Goal: Task Accomplishment & Management: Manage account settings

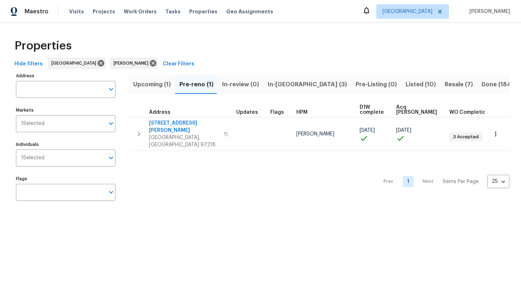
scroll to position [4, 16]
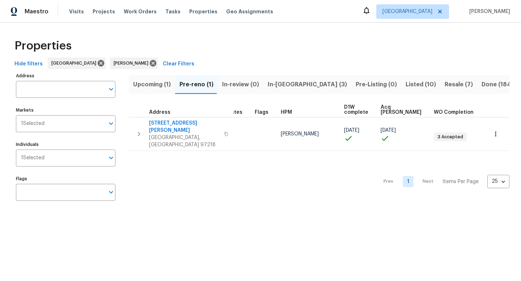
click at [292, 85] on span "In-[GEOGRAPHIC_DATA] (3)" at bounding box center [307, 85] width 79 height 10
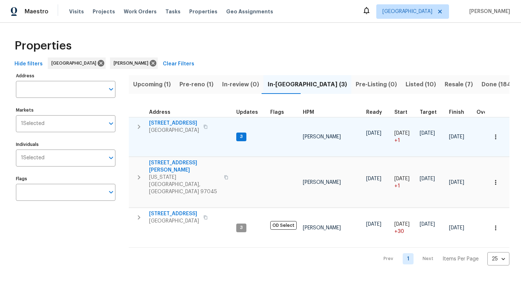
click at [207, 125] on icon "button" at bounding box center [205, 127] width 4 height 4
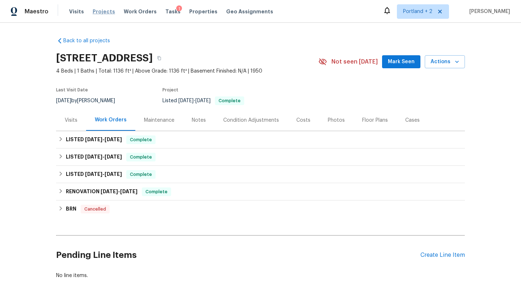
click at [95, 11] on span "Projects" at bounding box center [104, 11] width 22 height 7
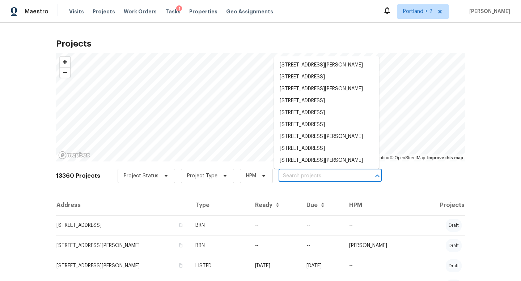
click at [291, 180] on input "text" at bounding box center [319, 176] width 83 height 11
paste input "14308 SE 7th Way Vancouver WA 98683"
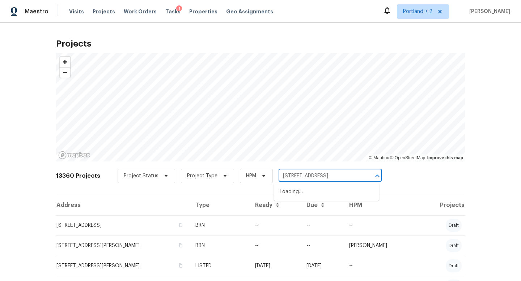
scroll to position [0, 14]
type input "14308 SE 7th Way Vancouver WA 98683"
click at [299, 198] on li "14308 SE 7th Way, Vancouver, WA 98683" at bounding box center [326, 192] width 105 height 12
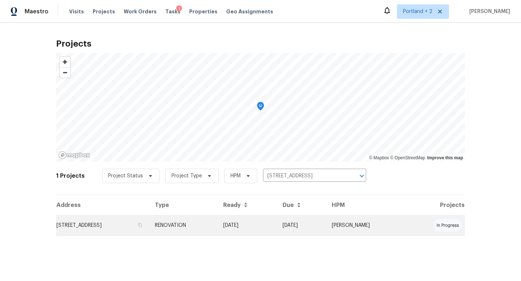
click at [95, 230] on td "14308 SE 7th Way, Vancouver, WA 98683" at bounding box center [102, 226] width 93 height 20
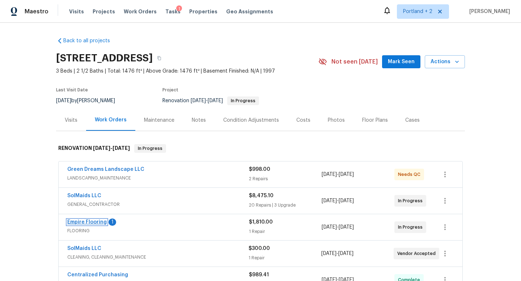
click at [95, 222] on link "Empire Flooring" at bounding box center [86, 222] width 39 height 5
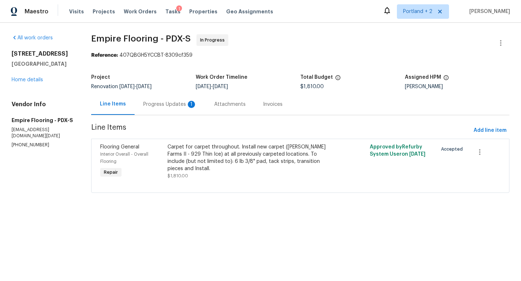
click at [173, 106] on div "Progress Updates 1" at bounding box center [170, 104] width 54 height 7
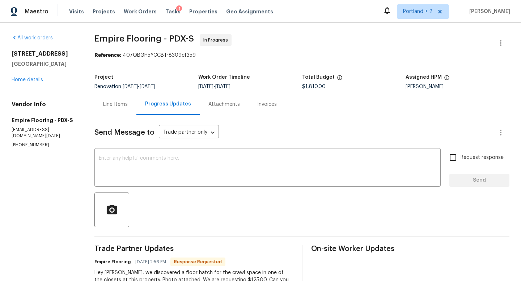
scroll to position [97, 0]
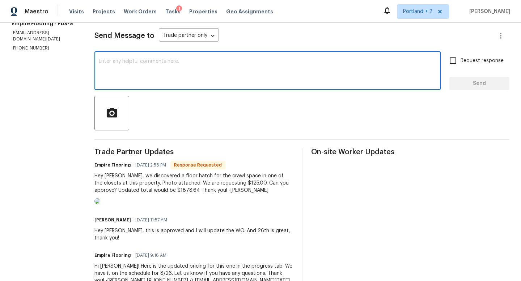
click at [192, 80] on textarea at bounding box center [267, 71] width 337 height 25
type textarea "C"
type textarea "h"
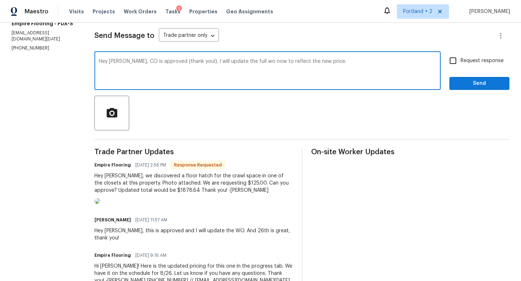
type textarea "Hey Vincent, CO is approved (thank you!). I will update the full wo now to refl…"
click at [481, 79] on span "Send" at bounding box center [479, 83] width 48 height 9
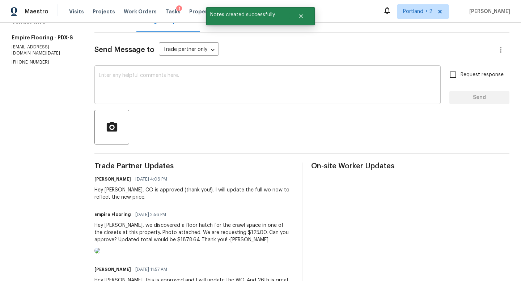
scroll to position [97, 0]
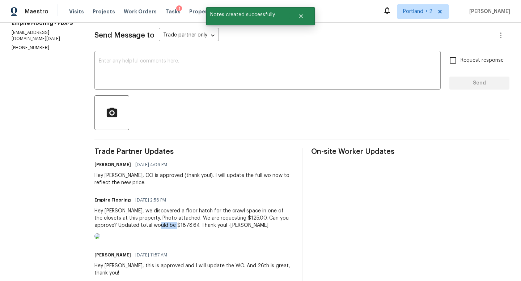
drag, startPoint x: 176, startPoint y: 226, endPoint x: 158, endPoint y: 227, distance: 17.8
click at [158, 227] on div "Hey Karen, we discovered a floor hatch for the crawl space in one of the closet…" at bounding box center [193, 219] width 198 height 22
copy div "1878.64"
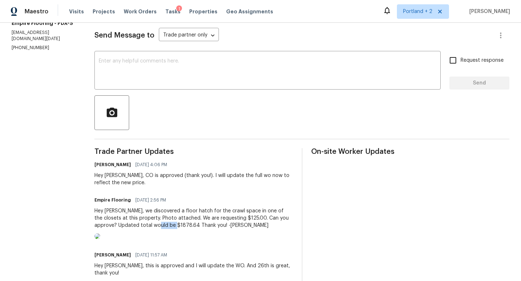
scroll to position [0, 0]
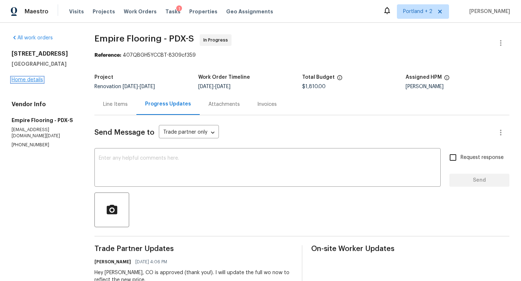
click at [33, 81] on link "Home details" at bounding box center [27, 79] width 31 height 5
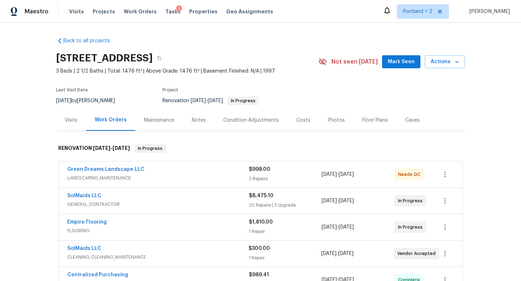
scroll to position [25, 0]
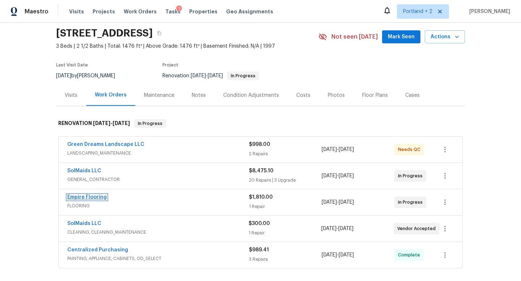
click at [84, 197] on link "Empire Flooring" at bounding box center [86, 197] width 39 height 5
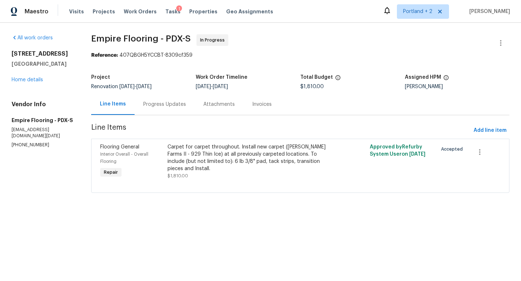
click at [248, 150] on div "Carpet for carpet throughout. Install new carpet (Abshire Farms II - 929 Thin I…" at bounding box center [249, 158] width 164 height 29
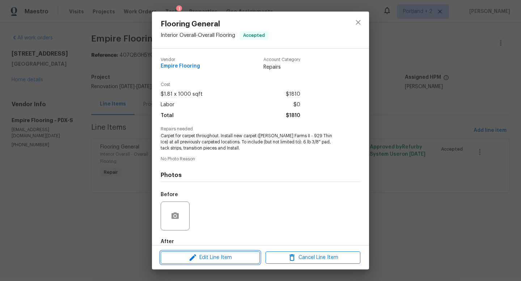
click at [221, 254] on span "Edit Line Item" at bounding box center [210, 258] width 95 height 9
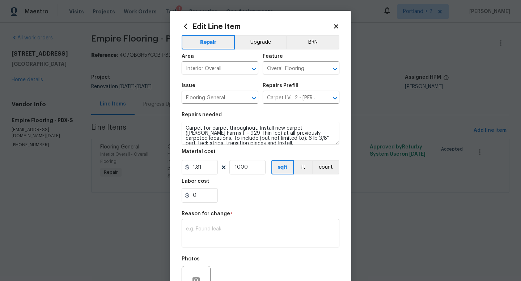
click at [234, 227] on textarea at bounding box center [260, 234] width 149 height 15
paste textarea "1878.64"
type textarea "1878.64"
click at [212, 169] on input "1.81" at bounding box center [200, 167] width 36 height 14
paste input "1878.64"
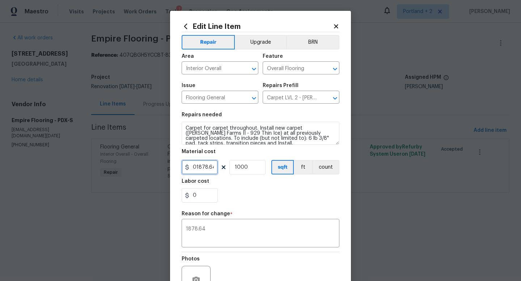
click at [197, 169] on input "01878.64" at bounding box center [200, 167] width 36 height 14
click at [197, 167] on input "0878.64" at bounding box center [200, 167] width 36 height 14
type input "1878.64"
click at [260, 161] on input "1000" at bounding box center [247, 167] width 36 height 14
type input "1"
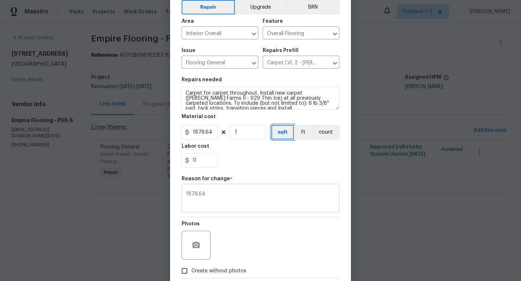
scroll to position [75, 0]
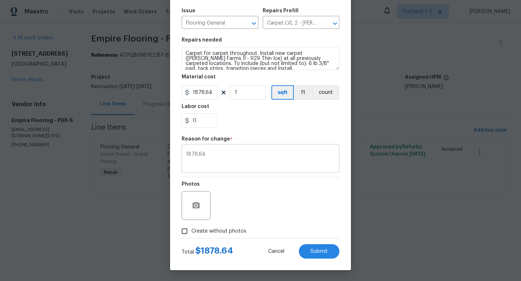
click at [238, 170] on div "1878.64 x ​" at bounding box center [261, 159] width 158 height 27
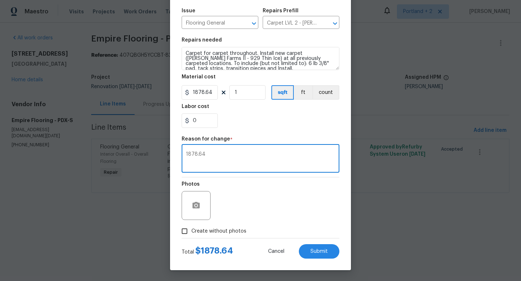
drag, startPoint x: 223, startPoint y: 161, endPoint x: 162, endPoint y: 156, distance: 61.6
click at [162, 156] on div "Edit Line Item Repair Upgrade BRN Area Interior Overall ​ Feature Overall Floor…" at bounding box center [260, 140] width 521 height 281
type textarea "Estimate and CO received"
click at [319, 251] on span "Submit" at bounding box center [318, 251] width 17 height 5
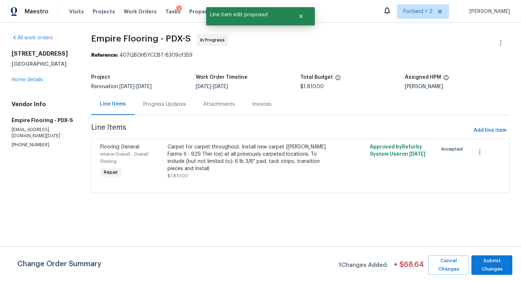
scroll to position [0, 0]
click at [501, 267] on span "Submit Changes" at bounding box center [492, 265] width 34 height 17
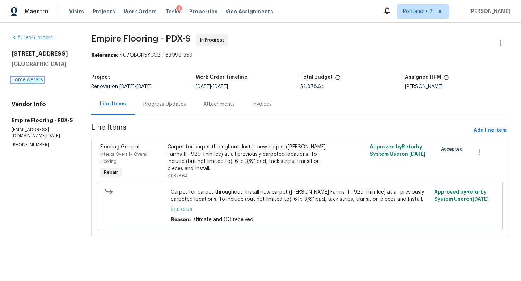
click at [35, 82] on link "Home details" at bounding box center [27, 79] width 31 height 5
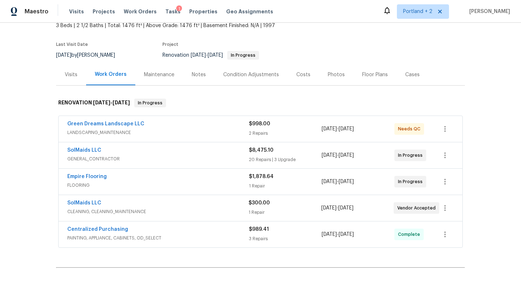
scroll to position [46, 0]
click at [112, 229] on link "Centralized Purchasing" at bounding box center [97, 229] width 61 height 5
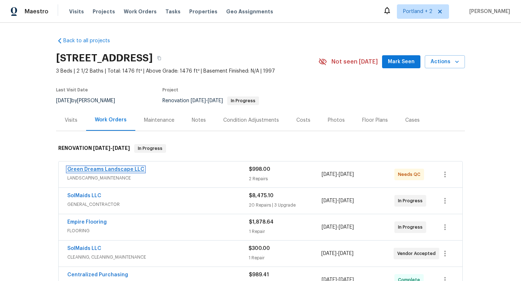
click at [127, 171] on link "Green Dreams Landscape LLC" at bounding box center [105, 169] width 77 height 5
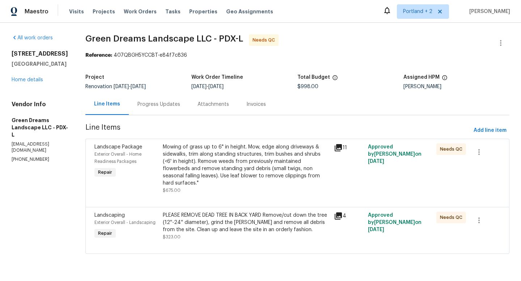
click at [258, 167] on div "Mowing of grass up to 6" in height. Mow, edge along driveways & sidewalks, trim…" at bounding box center [246, 165] width 167 height 43
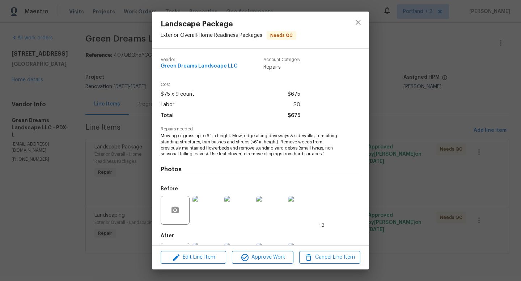
scroll to position [23, 0]
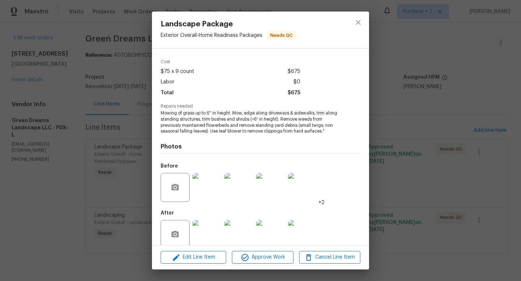
click at [47, 201] on div "Landscape Package Exterior Overall - Home Readiness Packages Needs QC Vendor Gr…" at bounding box center [260, 140] width 521 height 281
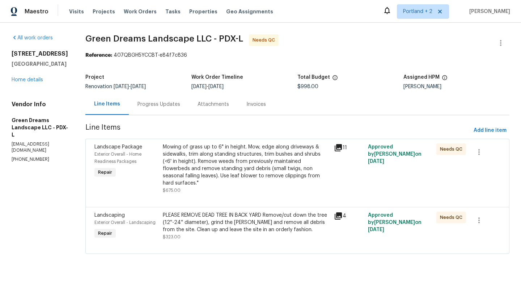
click at [207, 162] on div "Mowing of grass up to 6" in height. Mow, edge along driveways & sidewalks, trim…" at bounding box center [246, 165] width 167 height 43
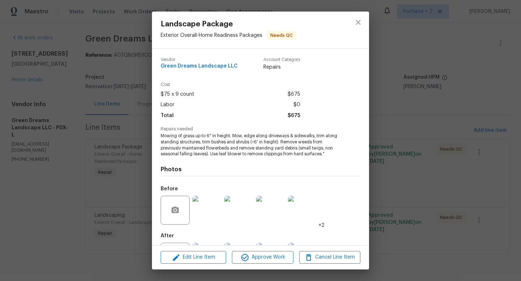
click at [130, 146] on div "Landscape Package Exterior Overall - Home Readiness Packages Needs QC Vendor Gr…" at bounding box center [260, 140] width 521 height 281
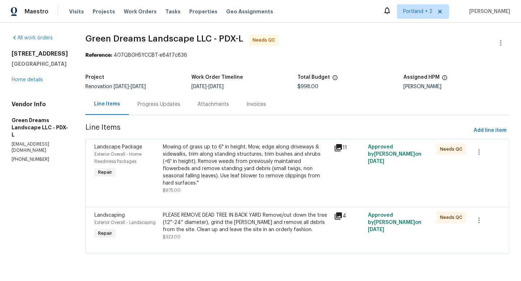
click at [230, 216] on div "PLEASE REMOVE DEAD TREE IN BACK YARD Remove/cut down the tree (12''-24'' diamet…" at bounding box center [246, 223] width 167 height 22
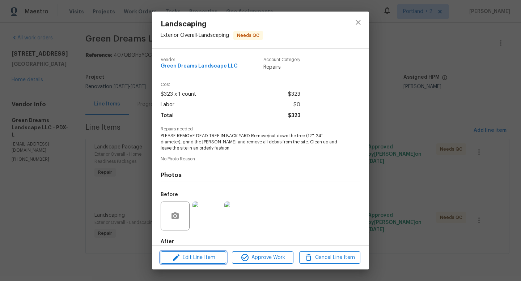
click at [205, 257] on span "Edit Line Item" at bounding box center [193, 258] width 61 height 9
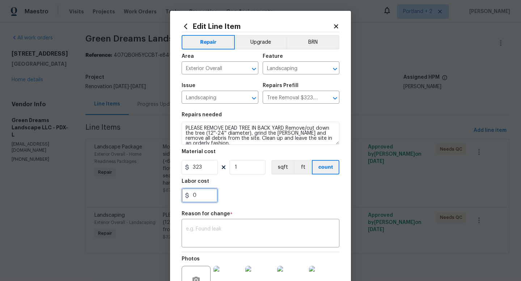
click at [204, 196] on input "0" at bounding box center [200, 195] width 36 height 14
type input "102"
click at [225, 227] on textarea at bounding box center [260, 234] width 149 height 15
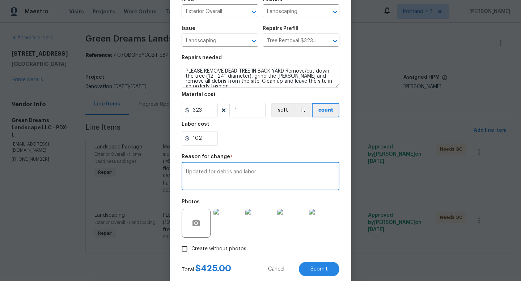
scroll to position [75, 0]
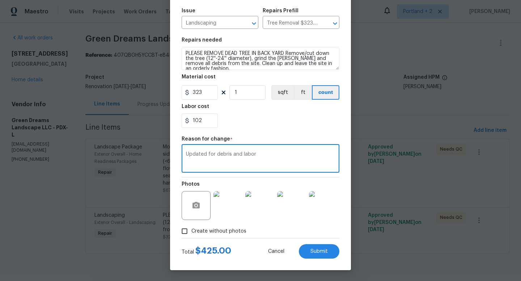
type textarea "Updated for debris and labor"
click at [183, 229] on input "Create without photos" at bounding box center [185, 232] width 14 height 14
checkbox input "false"
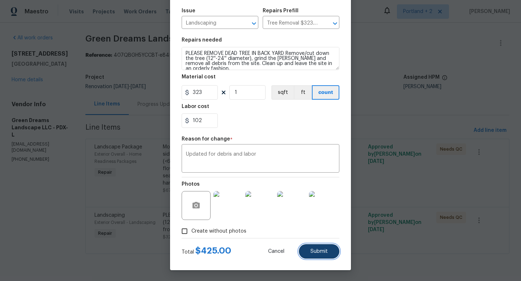
click at [318, 253] on span "Submit" at bounding box center [318, 251] width 17 height 5
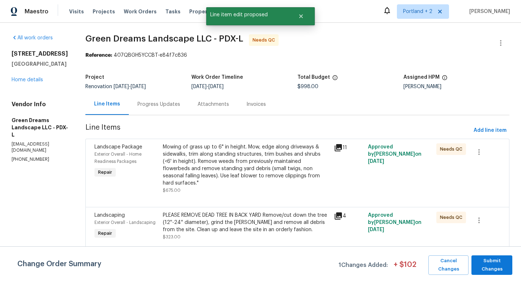
scroll to position [0, 0]
click at [242, 157] on div "Mowing of grass up to 6" in height. Mow, edge along driveways & sidewalks, trim…" at bounding box center [246, 165] width 167 height 43
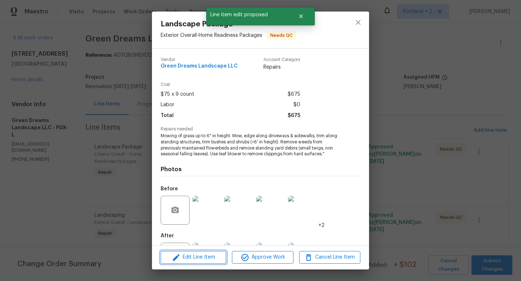
click at [204, 253] on button "Edit Line Item" at bounding box center [193, 257] width 65 height 13
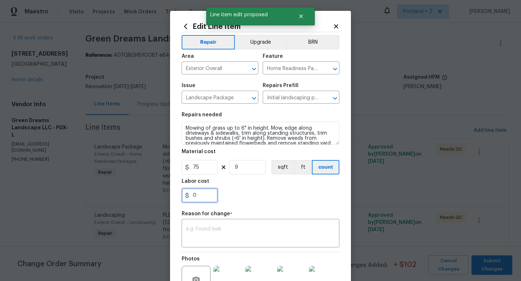
click at [205, 193] on input "0" at bounding box center [200, 195] width 36 height 14
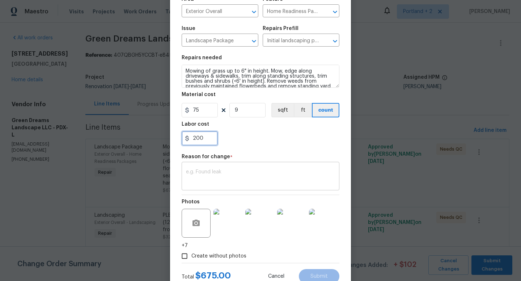
scroll to position [59, 0]
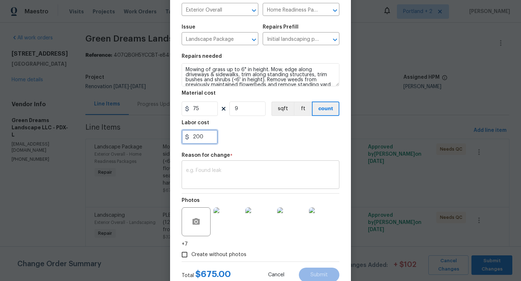
type input "200"
click at [220, 187] on div "x ​" at bounding box center [261, 175] width 158 height 27
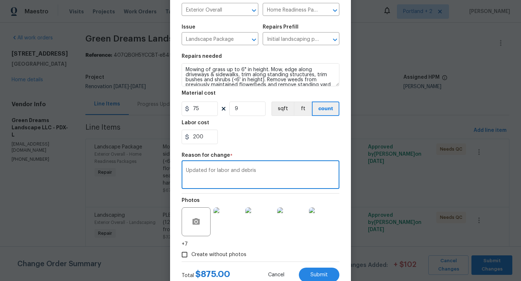
scroll to position [82, 0]
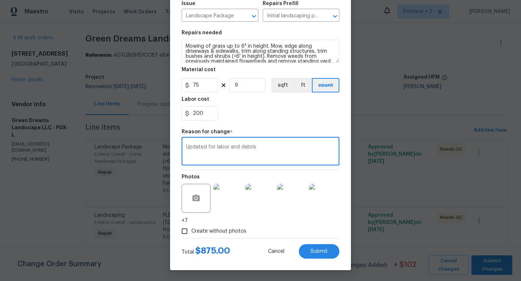
type textarea "Updated for labor and debris"
click at [323, 260] on div "Edit Line Item Repair Upgrade BRN Area Exterior Overall ​ Feature Home Readines…" at bounding box center [260, 100] width 181 height 342
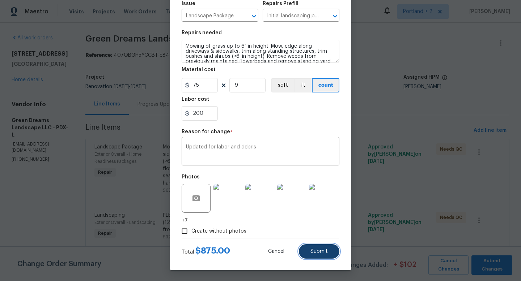
click at [327, 250] on span "Submit" at bounding box center [318, 251] width 17 height 5
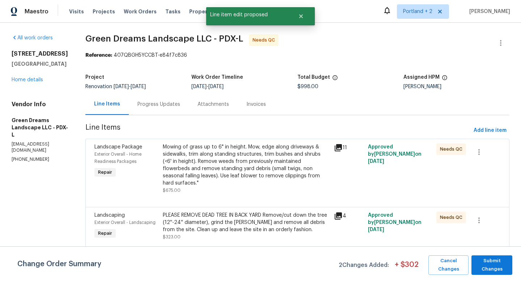
scroll to position [0, 0]
click at [494, 263] on span "Submit Changes" at bounding box center [492, 265] width 34 height 17
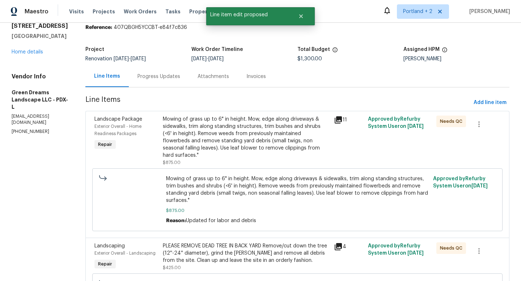
scroll to position [25, 0]
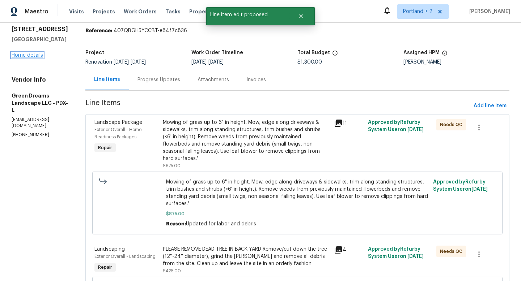
click at [33, 58] on link "Home details" at bounding box center [27, 55] width 31 height 5
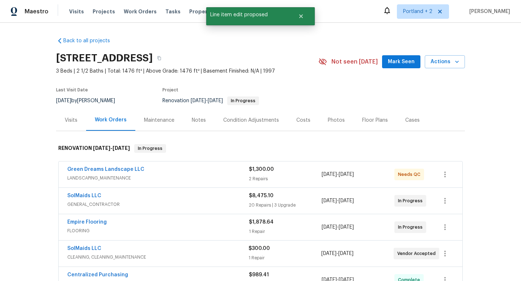
scroll to position [42, 0]
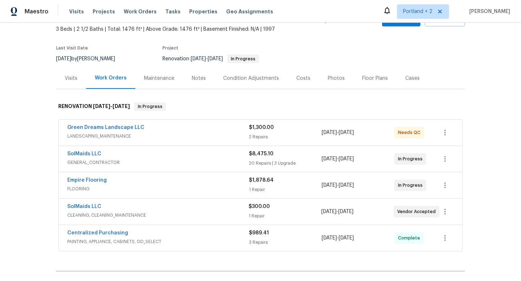
click at [210, 126] on div "Green Dreams Landscape LLC" at bounding box center [158, 128] width 182 height 9
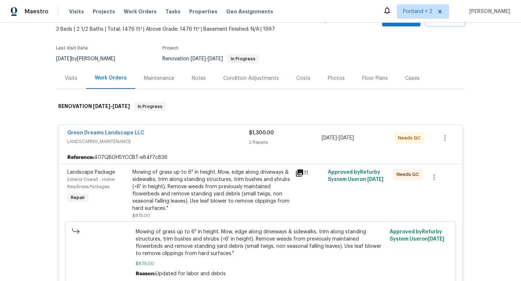
click at [238, 177] on div "Mowing of grass up to 6" in height. Mow, edge along driveways & sidewalks, trim…" at bounding box center [211, 190] width 158 height 43
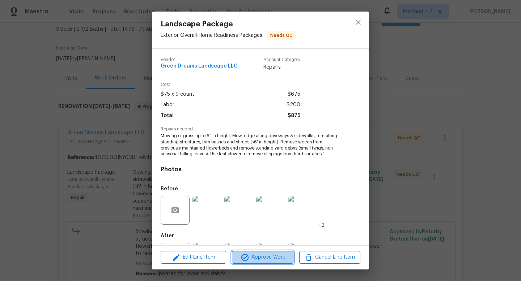
click at [266, 258] on span "Approve Work" at bounding box center [262, 257] width 57 height 9
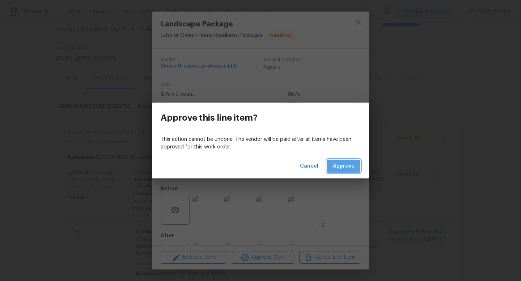
click at [336, 161] on button "Approve" at bounding box center [343, 166] width 33 height 13
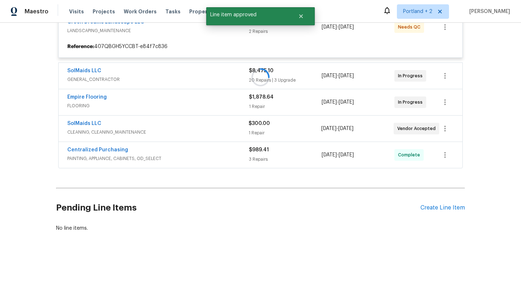
scroll to position [178, 0]
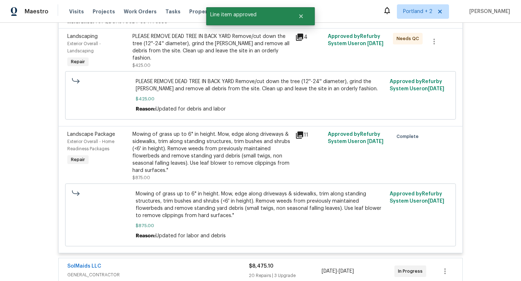
click at [218, 46] on div "PLEASE REMOVE DEAD TREE IN BACK YARD Remove/cut down the tree (12''-24'' diamet…" at bounding box center [211, 47] width 158 height 29
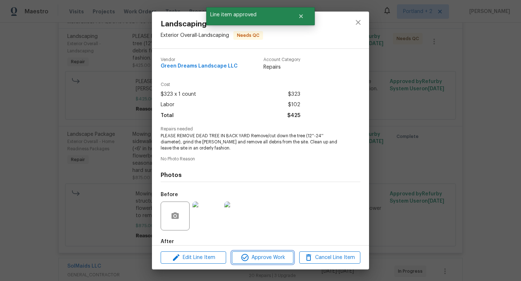
click at [256, 256] on span "Approve Work" at bounding box center [262, 258] width 57 height 9
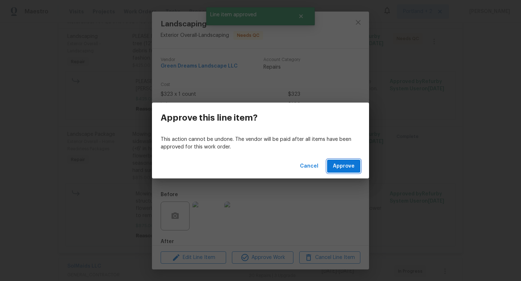
click at [343, 168] on span "Approve" at bounding box center [344, 166] width 22 height 9
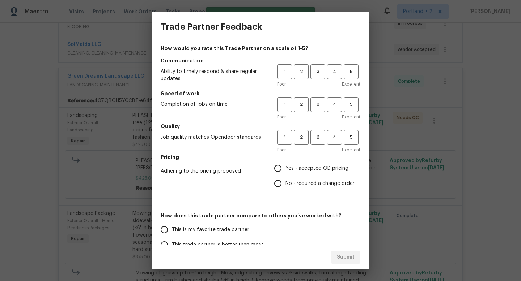
scroll to position [0, 0]
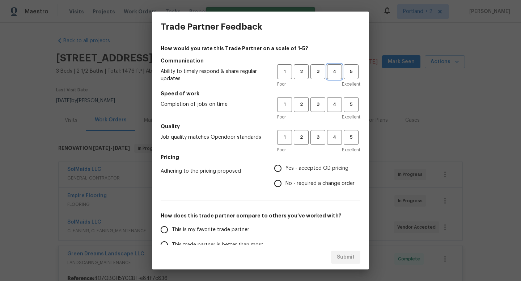
click at [340, 75] on span "4" at bounding box center [334, 72] width 13 height 8
click at [337, 101] on span "4" at bounding box center [334, 105] width 13 height 8
click at [315, 139] on span "3" at bounding box center [317, 137] width 13 height 8
click at [274, 171] on input "Yes - accepted OD pricing" at bounding box center [277, 168] width 15 height 15
radio input "true"
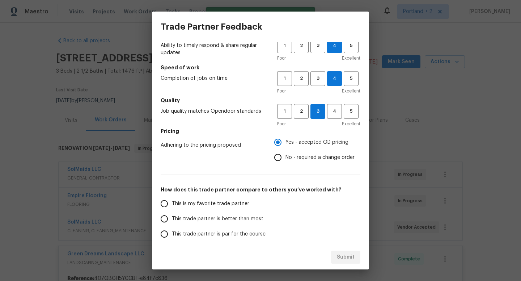
scroll to position [43, 0]
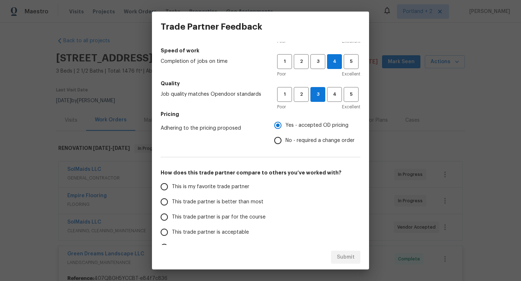
click at [166, 204] on input "This trade partner is better than most" at bounding box center [164, 202] width 15 height 15
click at [358, 260] on button "Submit" at bounding box center [345, 257] width 29 height 13
radio input "true"
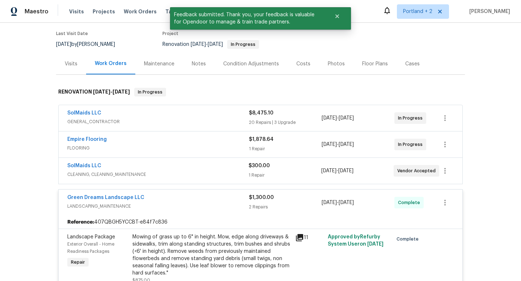
click at [198, 202] on div "Green Dreams Landscape LLC" at bounding box center [158, 198] width 182 height 9
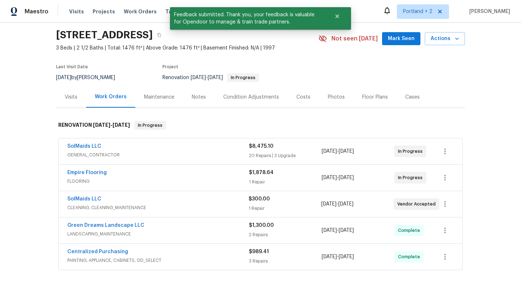
scroll to position [14, 0]
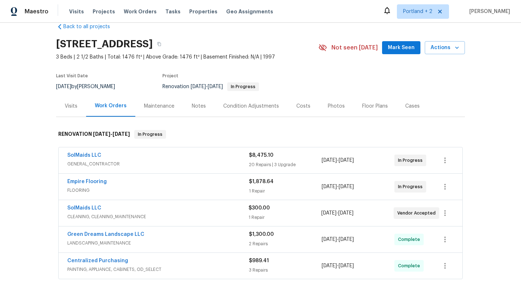
click at [306, 105] on div "Costs" at bounding box center [303, 106] width 14 height 7
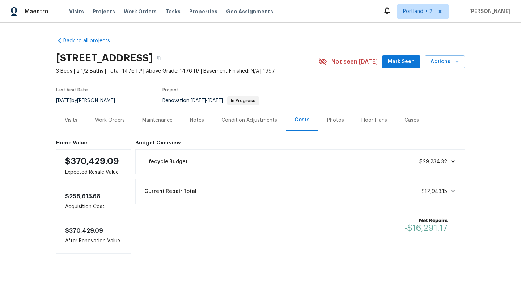
click at [102, 120] on div "Work Orders" at bounding box center [110, 120] width 30 height 7
